Goal: Task Accomplishment & Management: Manage account settings

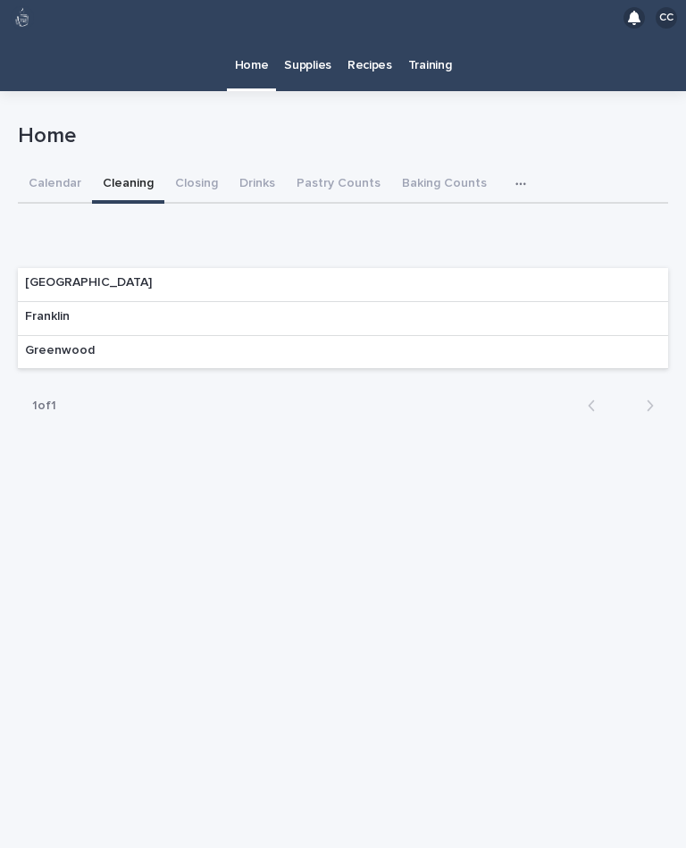
scroll to position [32, 0]
click at [121, 302] on div "Franklin" at bounding box center [343, 319] width 650 height 34
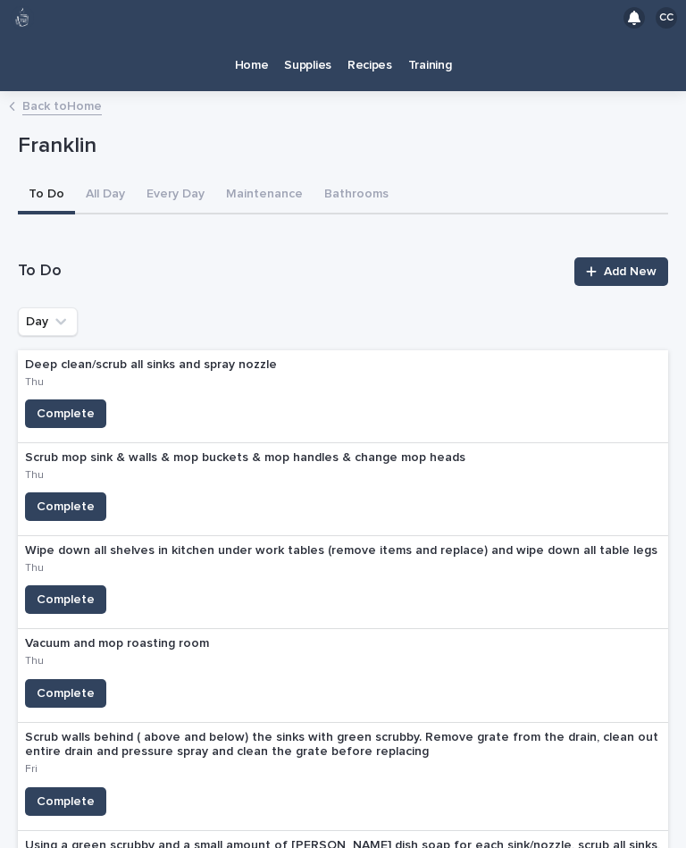
click at [54, 405] on span "Complete" at bounding box center [66, 414] width 58 height 18
click at [80, 498] on span "Complete" at bounding box center [66, 507] width 58 height 18
click at [51, 684] on span "Complete" at bounding box center [66, 693] width 58 height 18
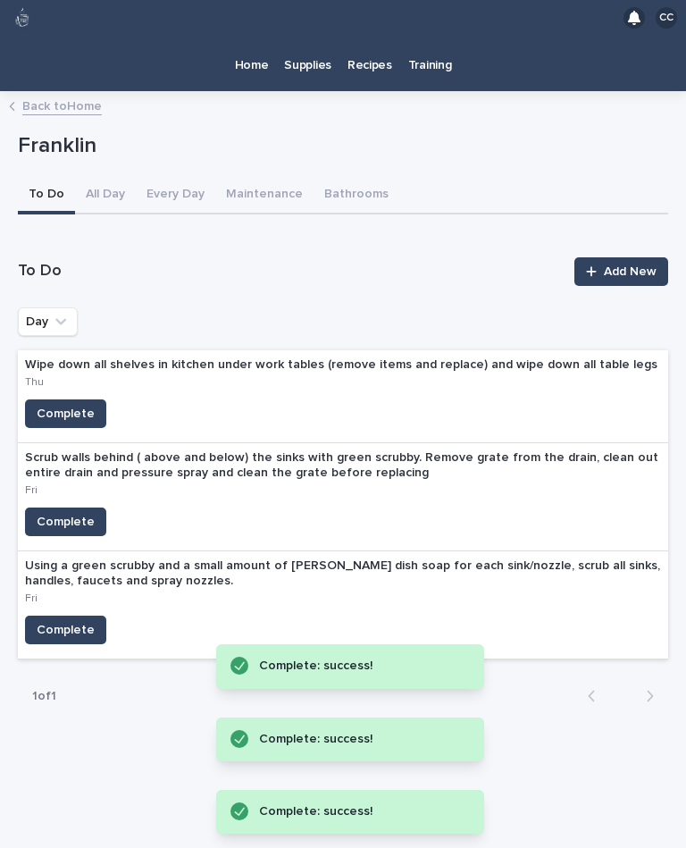
click at [43, 405] on span "Complete" at bounding box center [66, 414] width 58 height 18
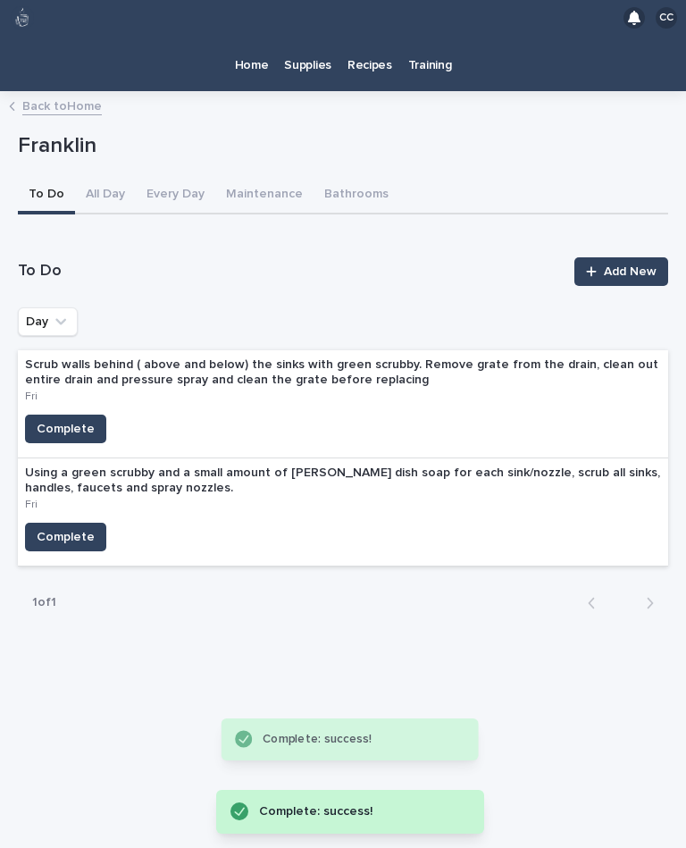
click at [65, 415] on button "Complete" at bounding box center [65, 429] width 81 height 29
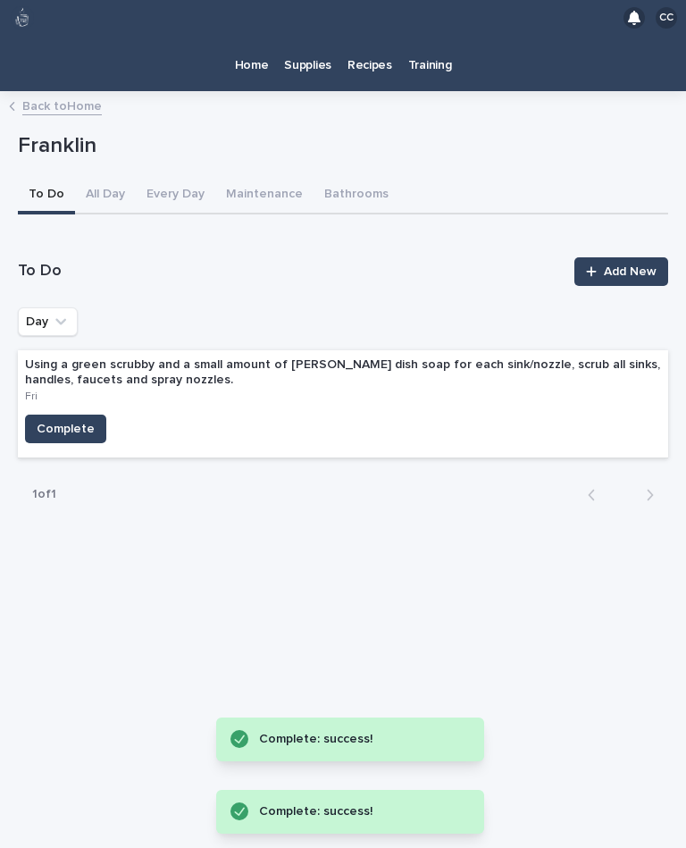
click at [63, 420] on span "Complete" at bounding box center [66, 429] width 58 height 18
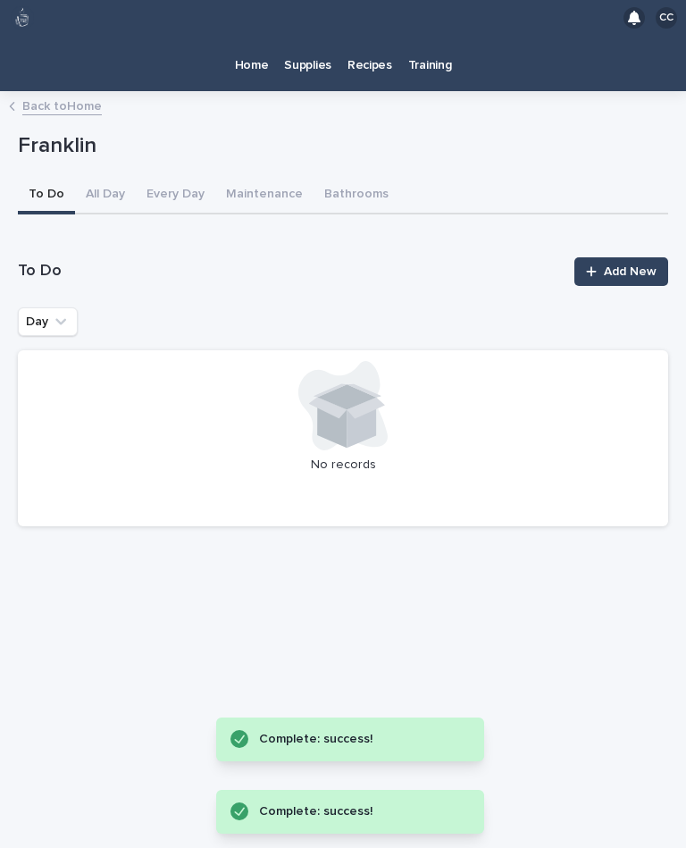
click at [255, 36] on p "Home" at bounding box center [252, 55] width 34 height 38
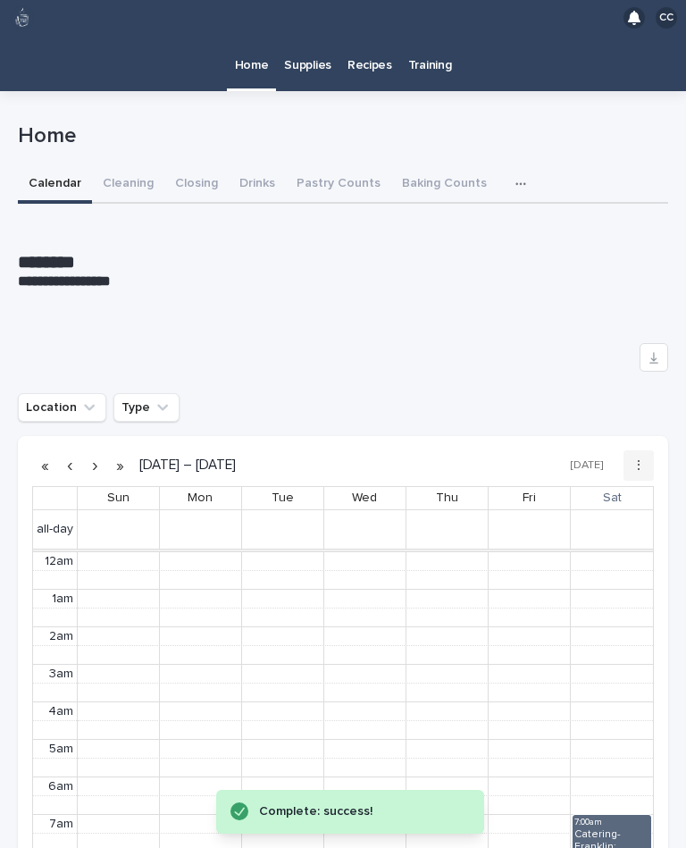
scroll to position [226, 0]
